Goal: Task Accomplishment & Management: Manage account settings

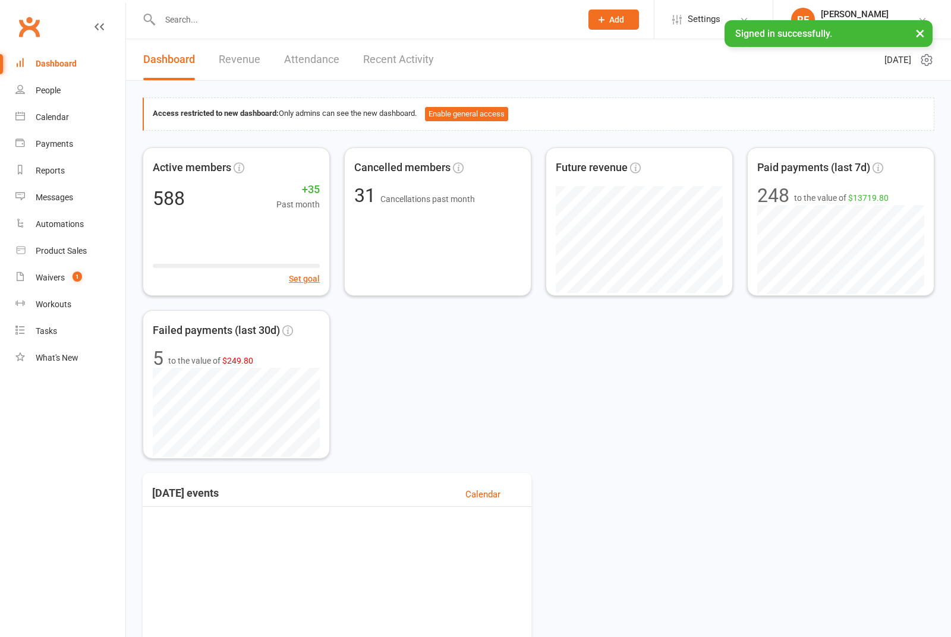
click at [244, 15] on input "text" at bounding box center [364, 19] width 417 height 17
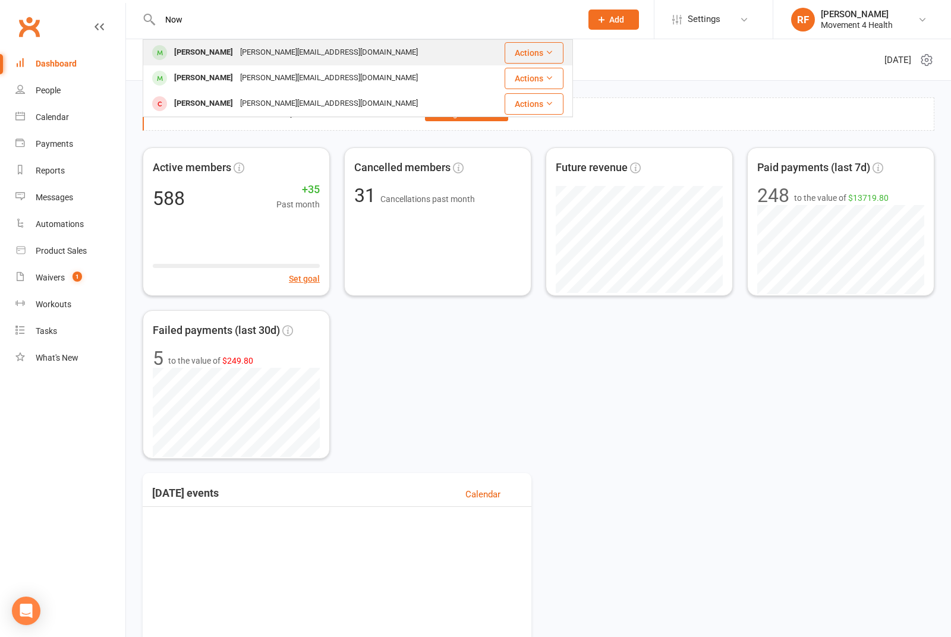
type input "Now"
click at [262, 50] on div "[PERSON_NAME][EMAIL_ADDRESS][DOMAIN_NAME]" at bounding box center [329, 52] width 185 height 17
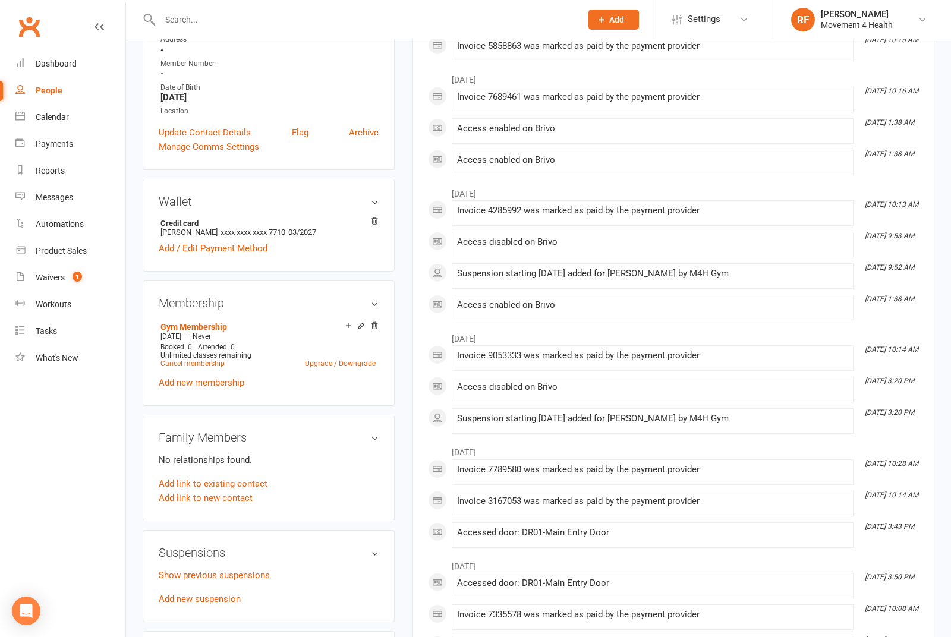
scroll to position [222, 0]
click at [251, 577] on link "Show previous suspensions" at bounding box center [214, 574] width 111 height 11
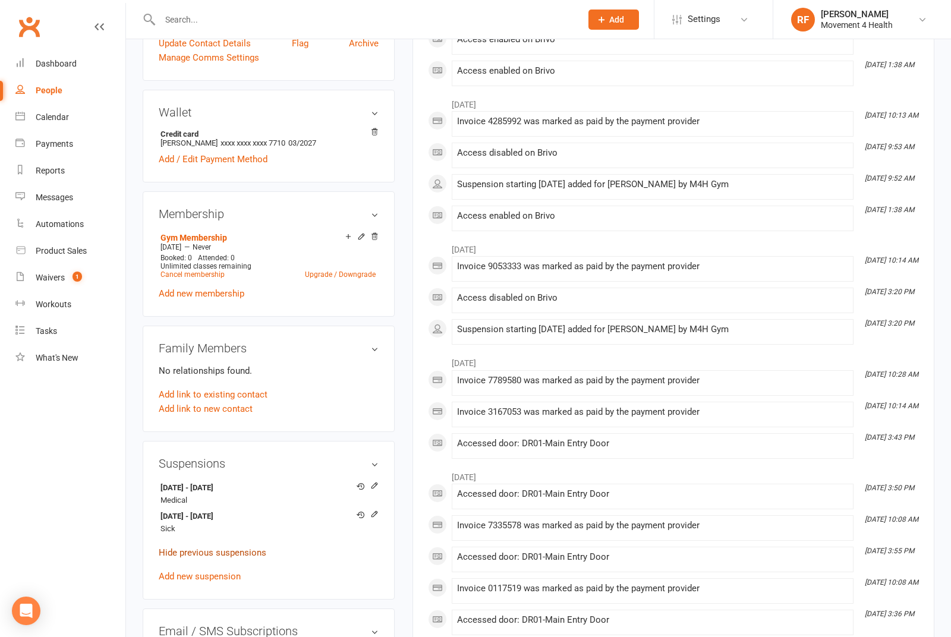
scroll to position [319, 0]
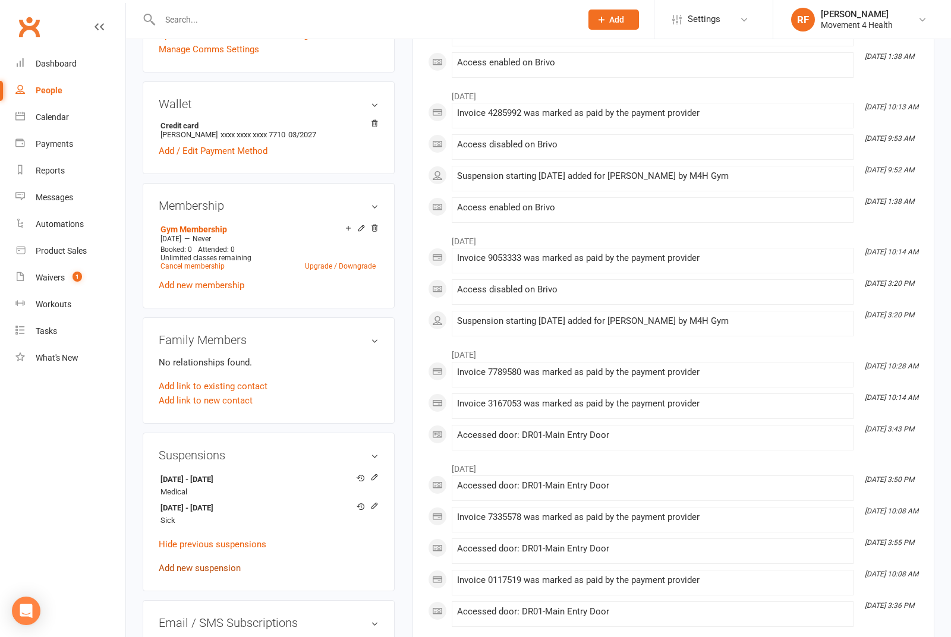
click at [209, 572] on link "Add new suspension" at bounding box center [200, 568] width 82 height 11
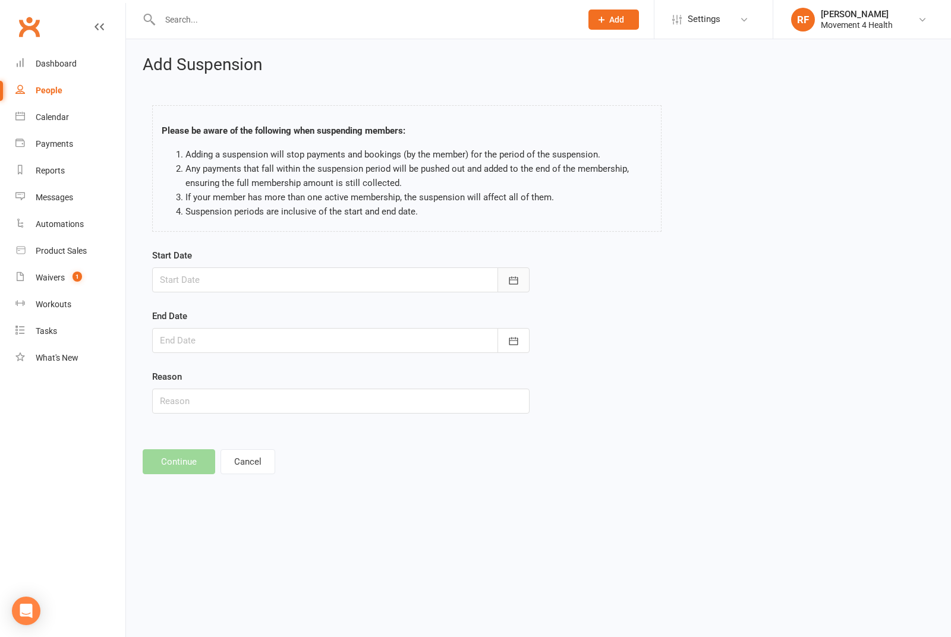
click at [517, 279] on icon "button" at bounding box center [513, 280] width 9 height 8
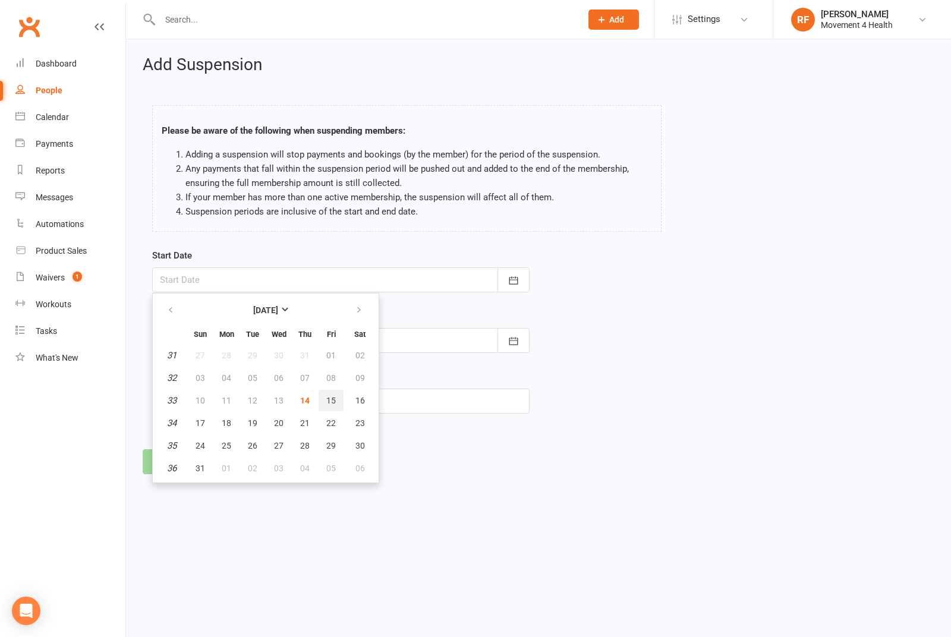
click at [339, 399] on button "15" at bounding box center [331, 400] width 25 height 21
type input "[DATE]"
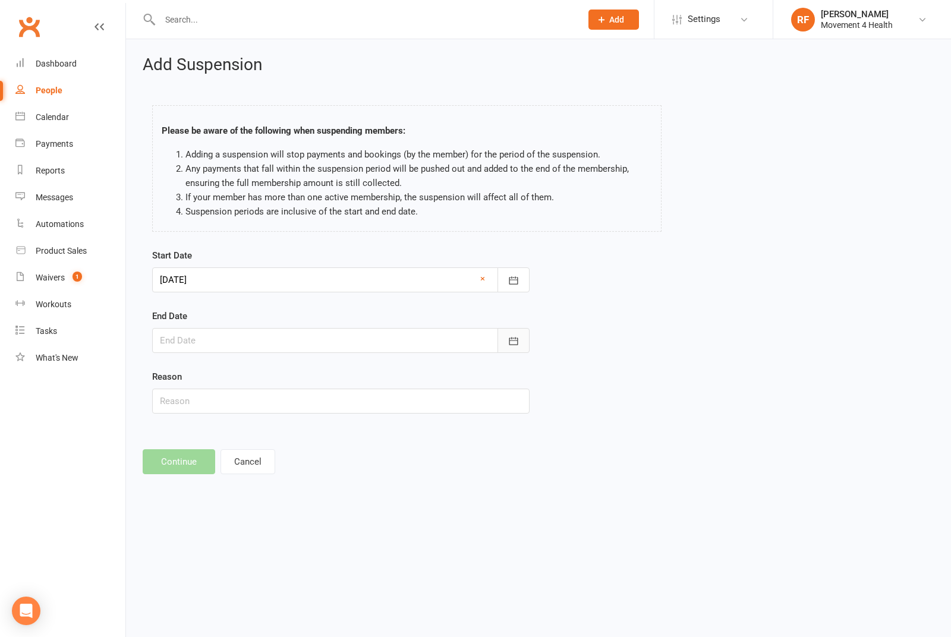
click at [518, 333] on button "button" at bounding box center [514, 340] width 32 height 25
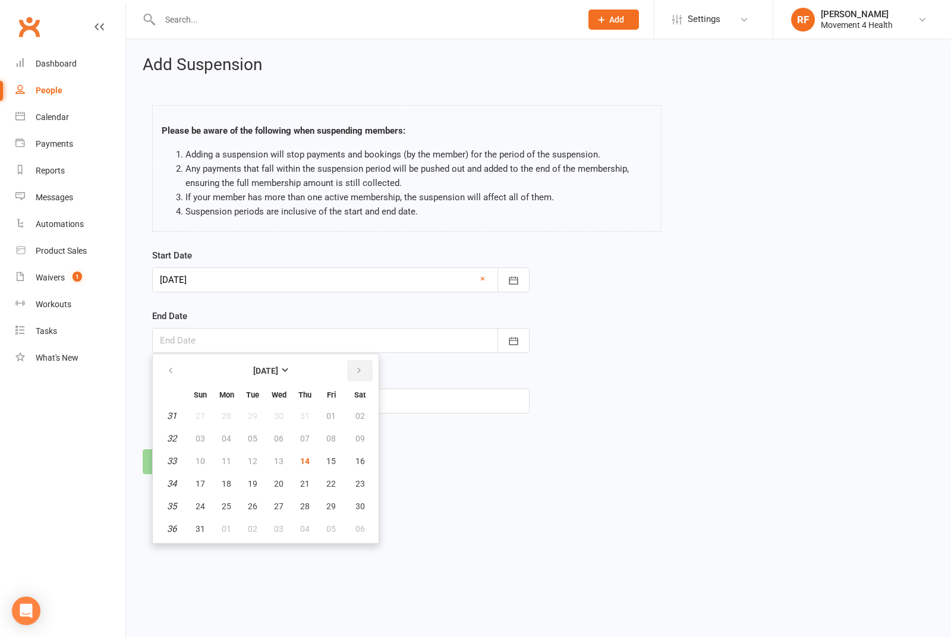
click at [370, 366] on button "button" at bounding box center [360, 370] width 26 height 21
click at [259, 507] on button "30" at bounding box center [252, 506] width 25 height 21
type input "[DATE]"
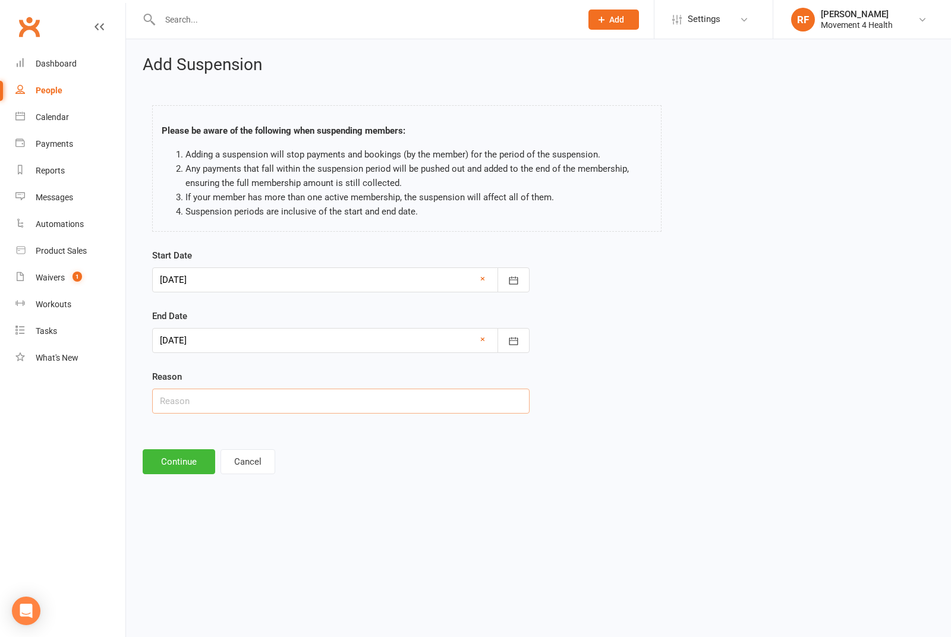
click at [292, 403] on input "text" at bounding box center [340, 401] width 377 height 25
type input "[MEDICAL_DATA]"
click at [172, 471] on button "Continue" at bounding box center [179, 461] width 73 height 25
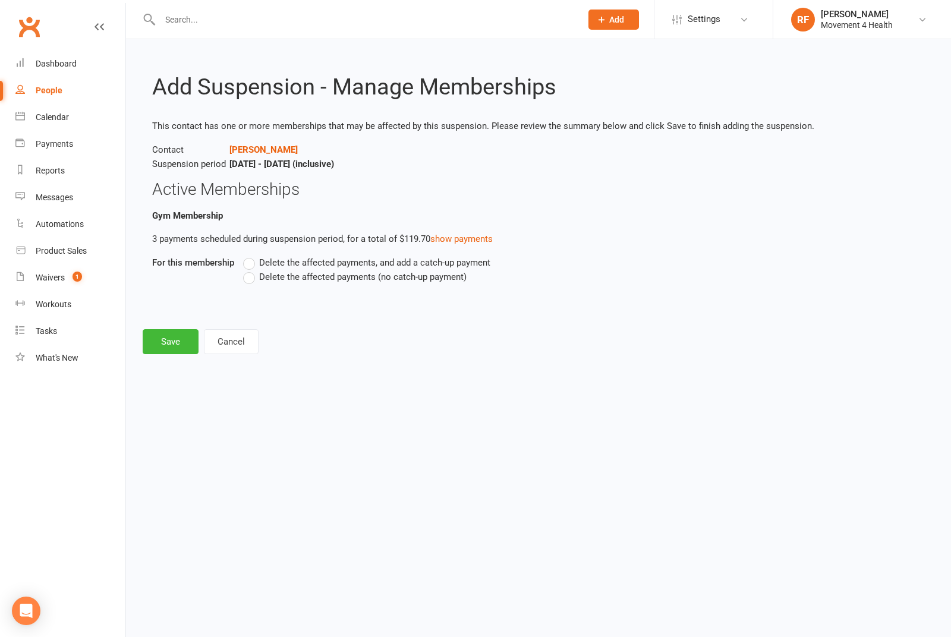
click at [250, 282] on label "Delete the affected payments (no catch-up payment)" at bounding box center [355, 277] width 224 height 14
click at [250, 270] on input "Delete the affected payments (no catch-up payment)" at bounding box center [247, 270] width 8 height 0
click at [158, 341] on button "Save" at bounding box center [171, 341] width 56 height 25
